Goal: Go to known website: Access a specific website the user already knows

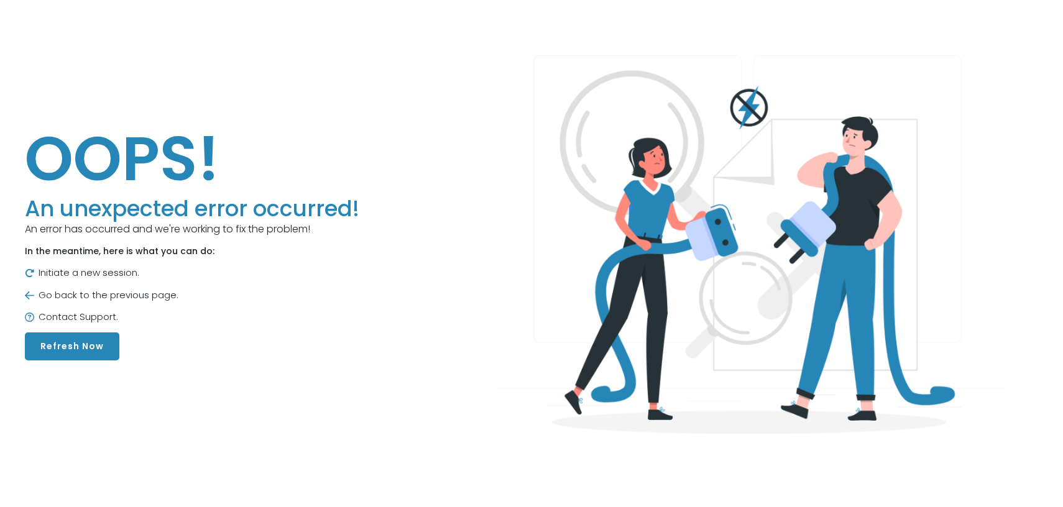
click at [189, 134] on h1 "OOPS!" at bounding box center [192, 158] width 334 height 75
click at [105, 348] on button "Refresh Now" at bounding box center [72, 346] width 94 height 28
